Goal: Complete application form

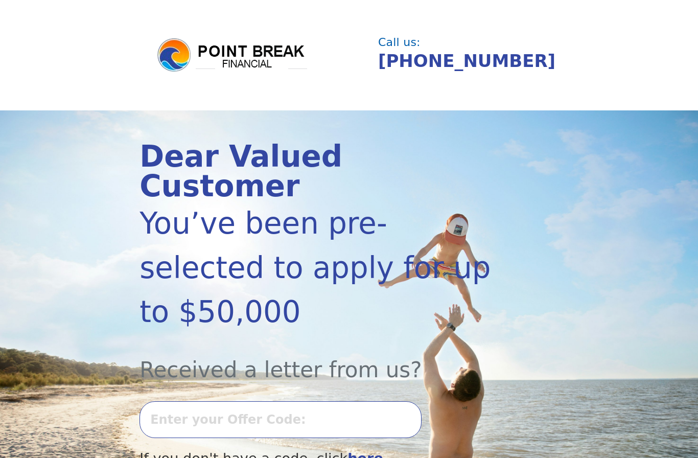
click at [208, 401] on input "text" at bounding box center [280, 419] width 282 height 37
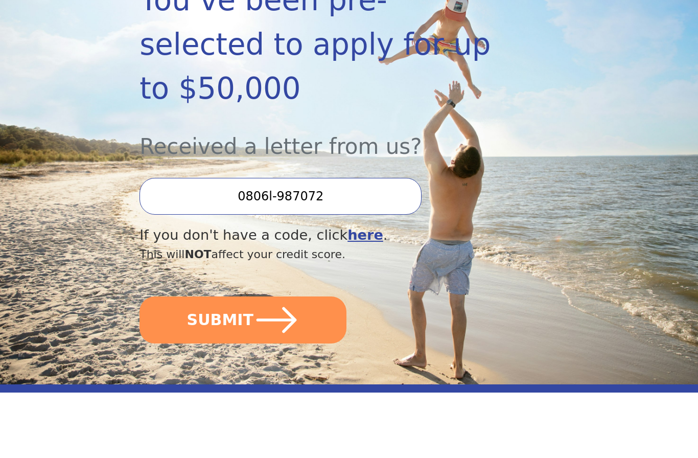
scroll to position [158, 0]
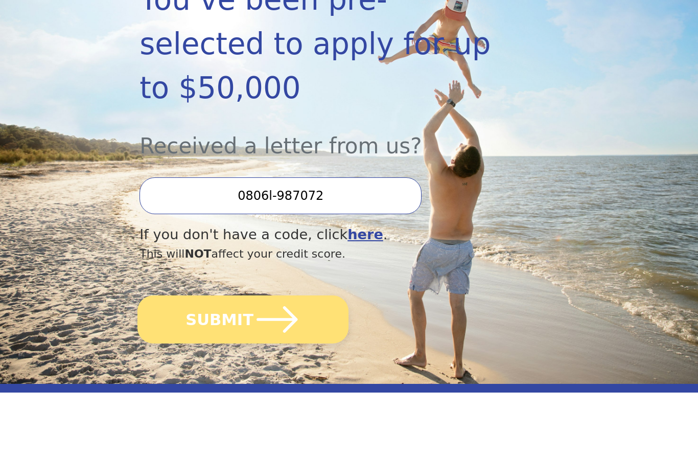
type input "0806l-987072"
click at [239, 361] on button "SUBMIT" at bounding box center [242, 385] width 211 height 48
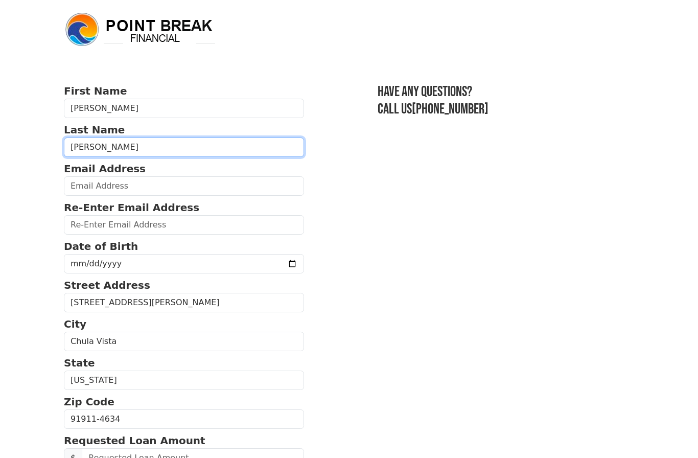
click at [138, 150] on input "[PERSON_NAME]" at bounding box center [184, 146] width 240 height 19
type input "R"
type input "[PERSON_NAME]"
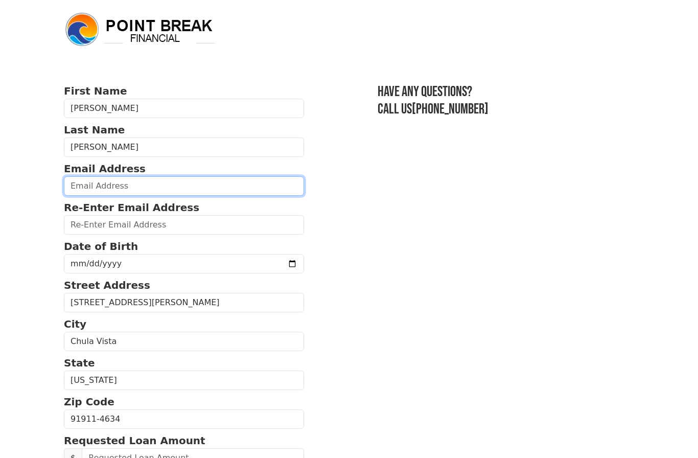
click at [145, 189] on input "email" at bounding box center [184, 185] width 240 height 19
type input "[EMAIL_ADDRESS][DOMAIN_NAME]"
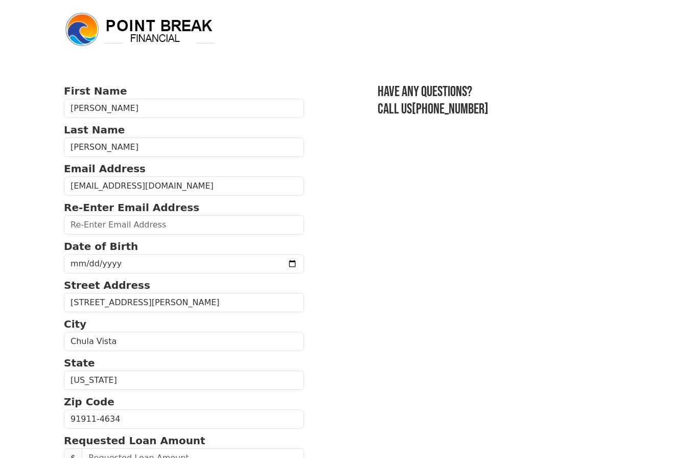
type input "[EMAIL_ADDRESS][DOMAIN_NAME]"
type input "6195660022"
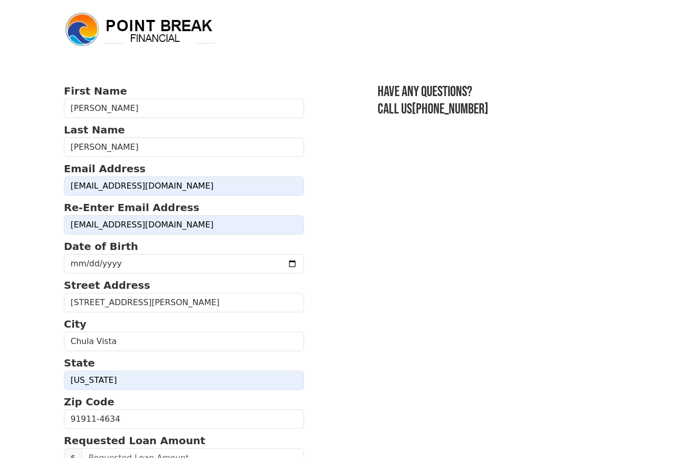
click at [198, 262] on input "date" at bounding box center [184, 263] width 240 height 19
click at [173, 265] on input "[DATE]" at bounding box center [184, 263] width 240 height 19
type input "[DATE]"
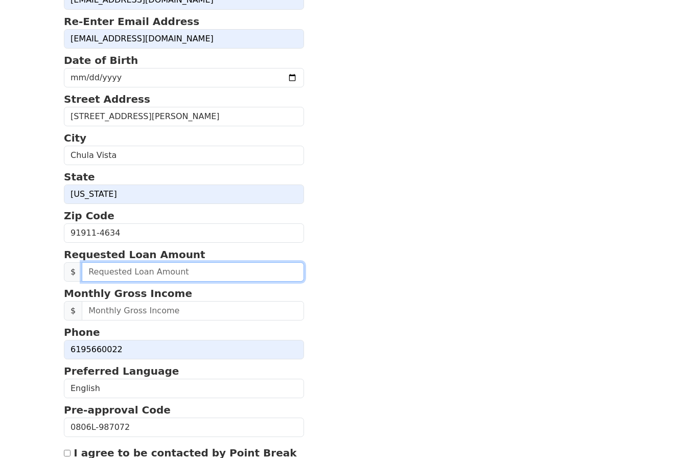
click at [178, 276] on input "text" at bounding box center [193, 271] width 222 height 19
type input "40,000.00"
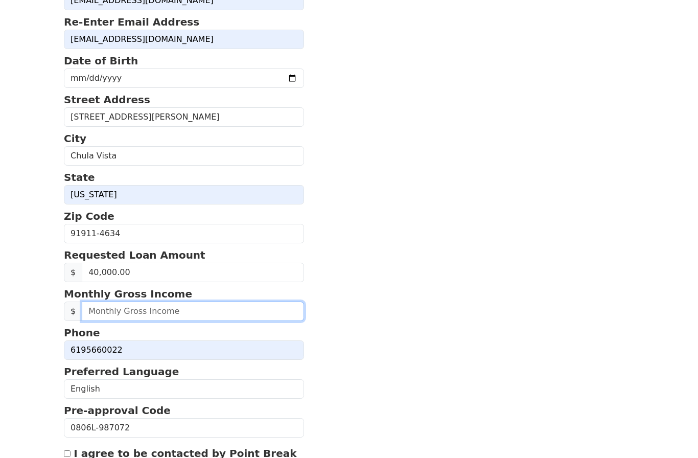
click at [169, 308] on input "text" at bounding box center [193, 310] width 222 height 19
type input "4.00"
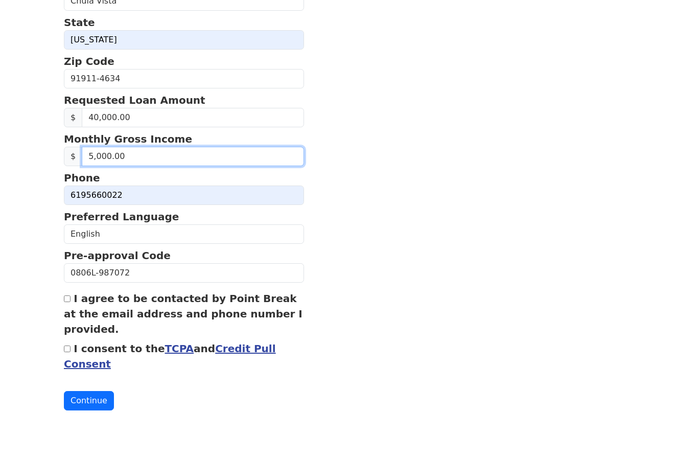
scroll to position [319, 0]
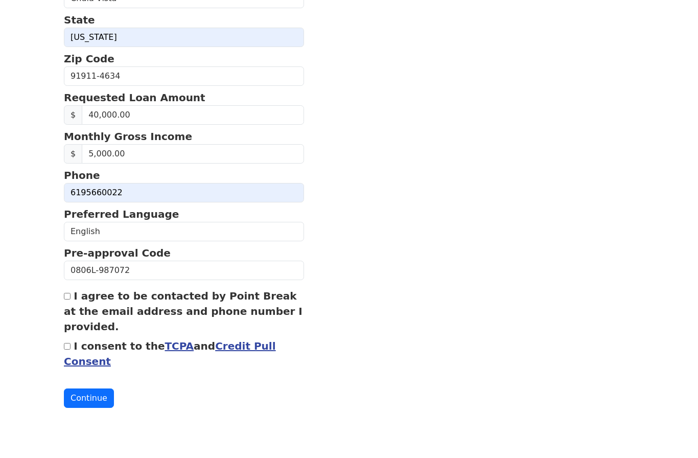
click at [235, 363] on link "Credit Pull Consent" at bounding box center [170, 377] width 212 height 28
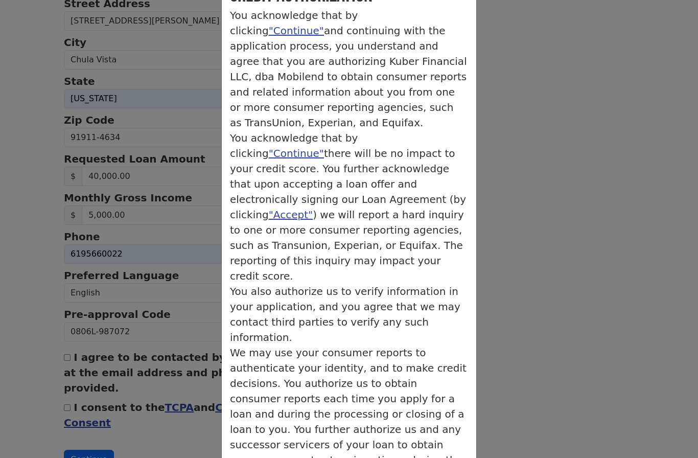
scroll to position [76, 0]
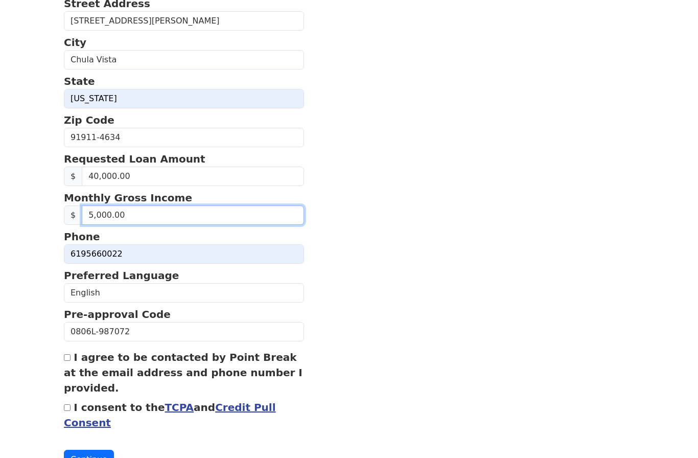
click at [143, 217] on input "5,000.00" at bounding box center [193, 214] width 222 height 19
click at [149, 220] on input "0.00" at bounding box center [193, 214] width 222 height 19
type input "6,000.00"
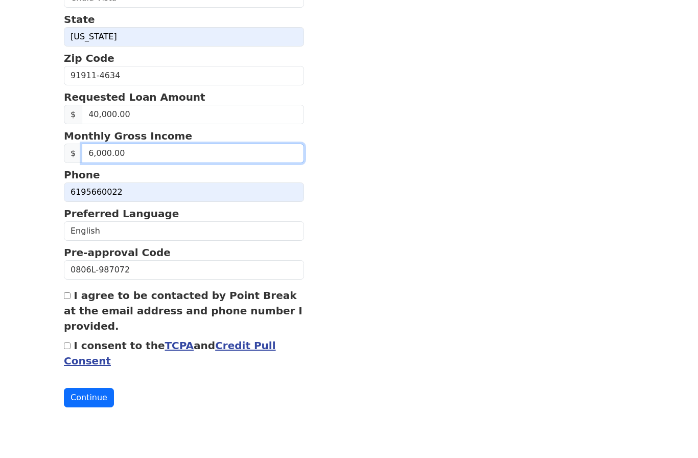
scroll to position [323, 0]
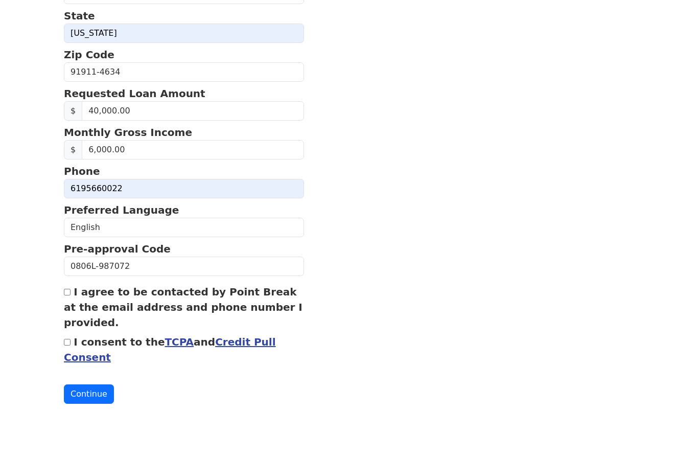
click at [70, 312] on input "I agree to be contacted by Point Break at the email address and phone number I …" at bounding box center [67, 315] width 7 height 7
checkbox input "true"
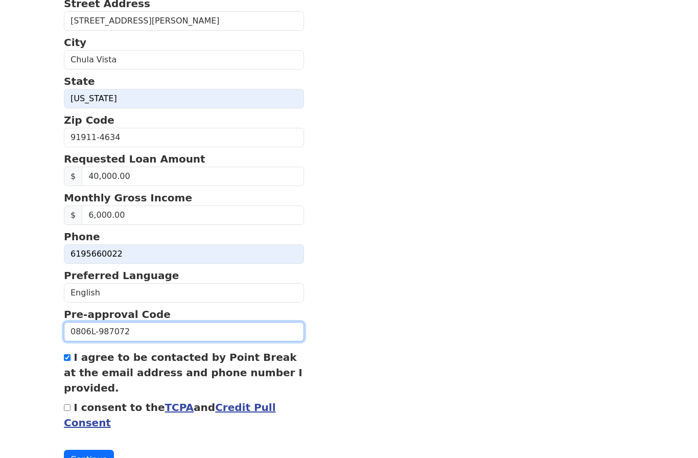
click at [69, 341] on input "0806L-987072" at bounding box center [184, 331] width 240 height 19
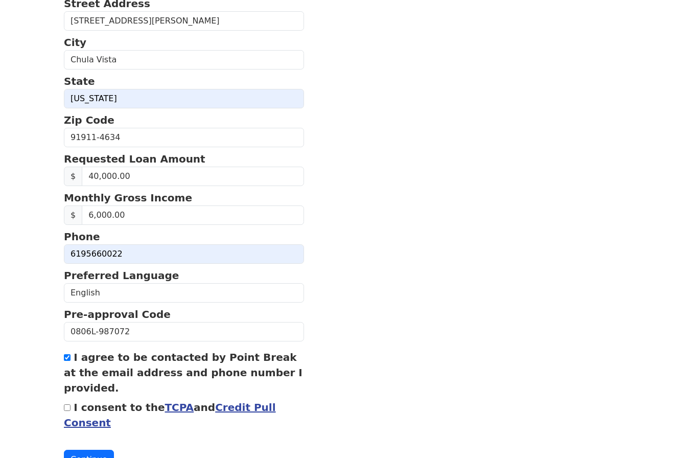
click at [70, 410] on input "I consent to the TCPA and Credit Pull Consent" at bounding box center [67, 407] width 7 height 7
checkbox input "true"
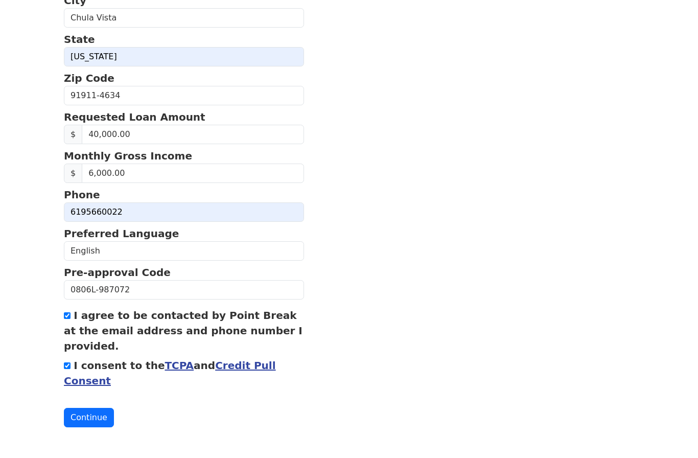
click at [164, 366] on link "TCPA" at bounding box center [178, 365] width 29 height 12
